Goal: Information Seeking & Learning: Learn about a topic

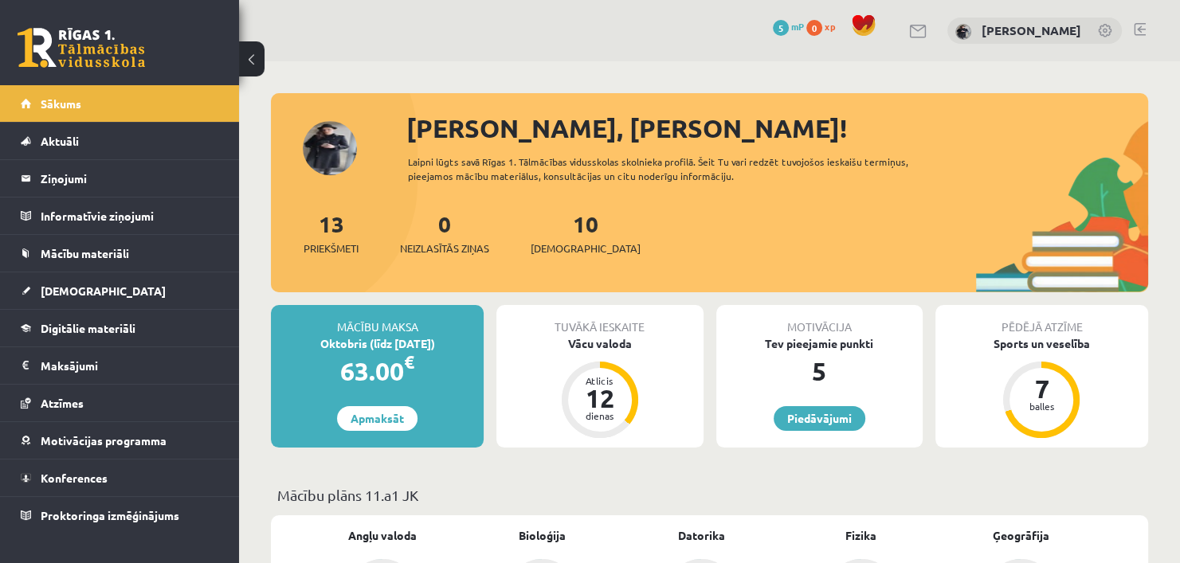
click at [513, 280] on div "13 Priekšmeti 0 Neizlasītās ziņas 10 Ieskaites" at bounding box center [709, 249] width 877 height 85
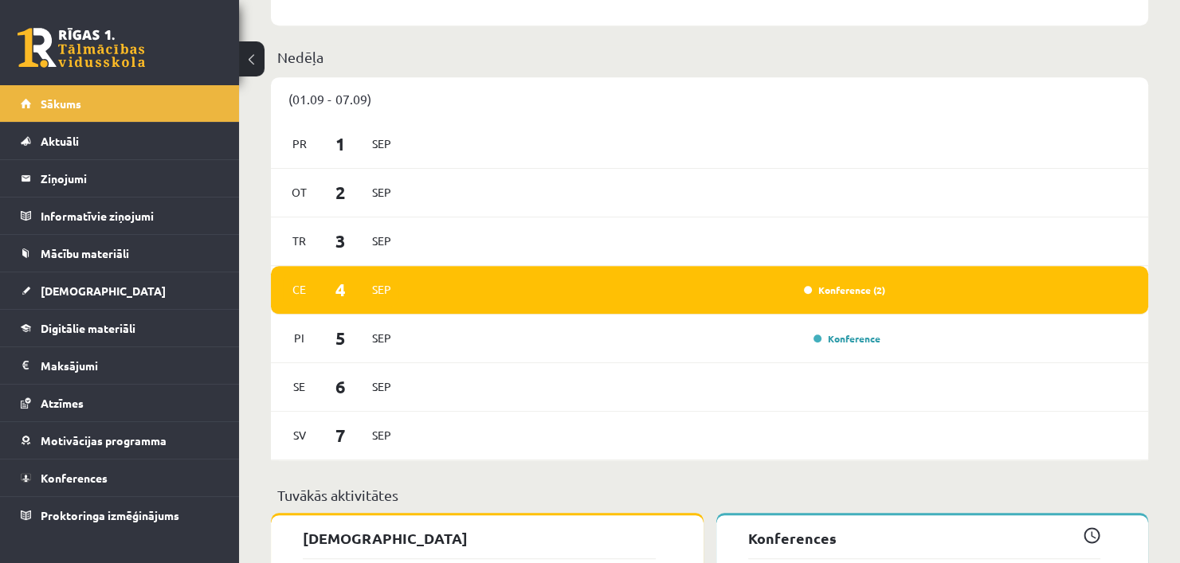
scroll to position [958, 0]
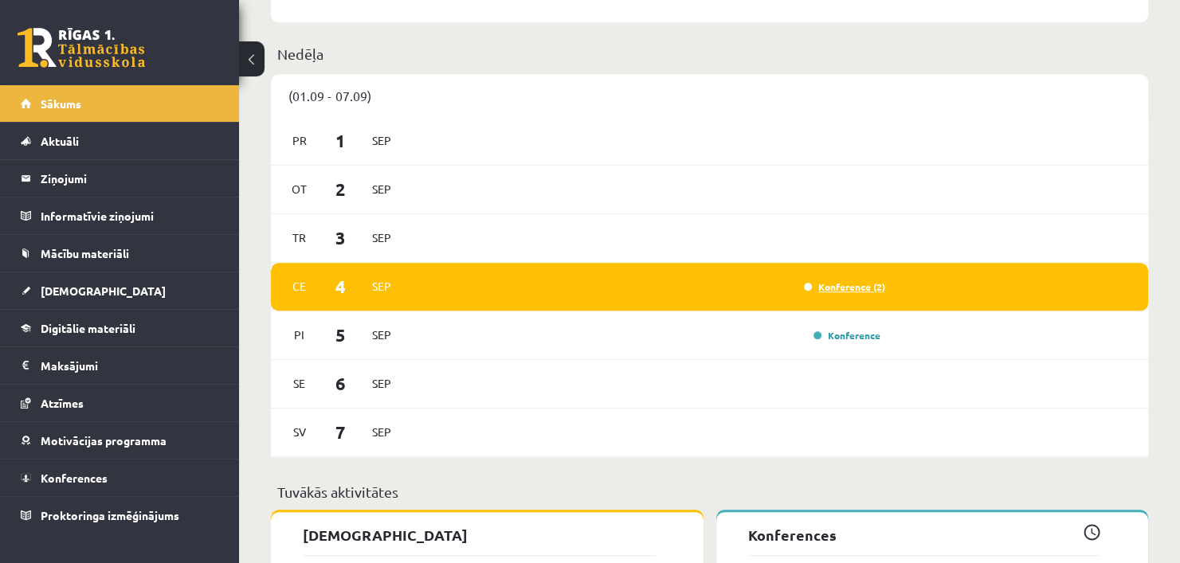
click at [831, 290] on link "Konference (2)" at bounding box center [844, 286] width 81 height 13
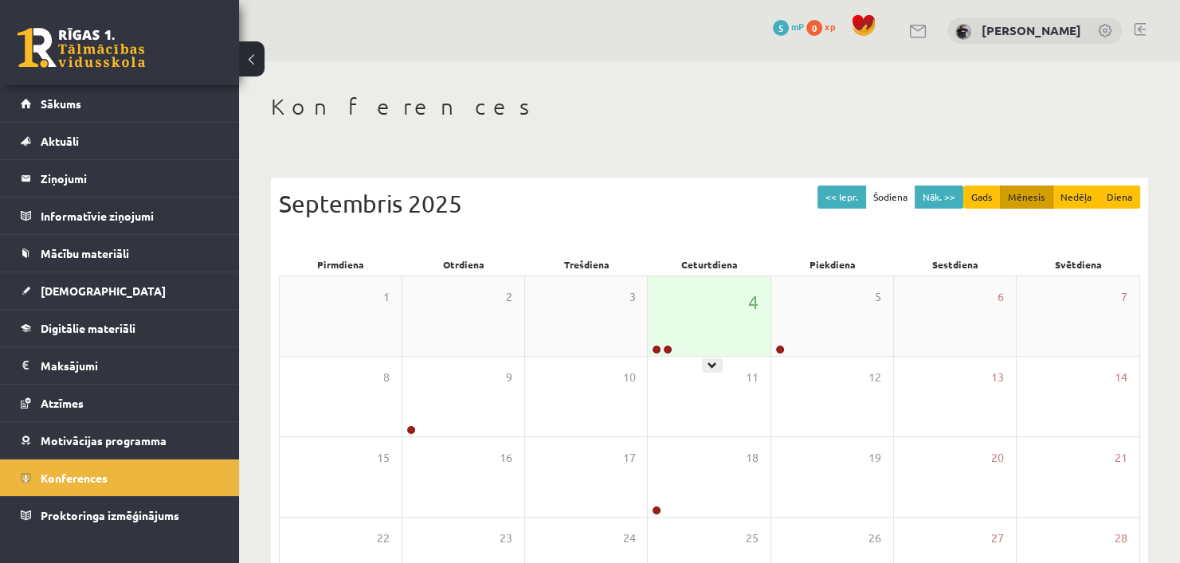
click at [712, 308] on div "4" at bounding box center [709, 316] width 122 height 80
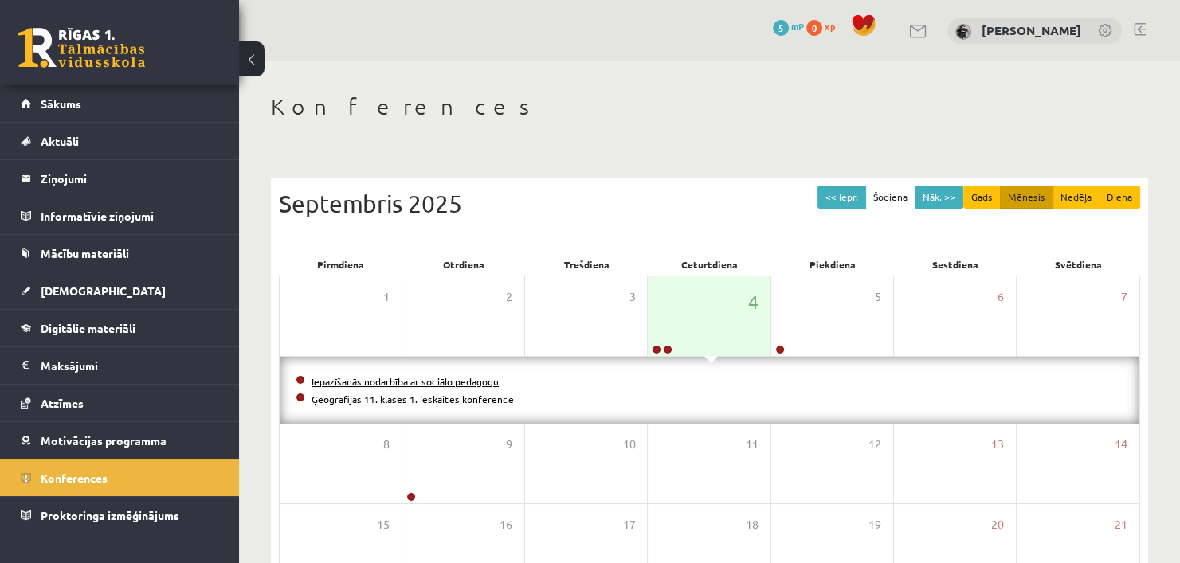
click at [390, 382] on link "Iepazīšanās nodarbība ar sociālo pedagogu" at bounding box center [404, 381] width 187 height 13
